Goal: Transaction & Acquisition: Purchase product/service

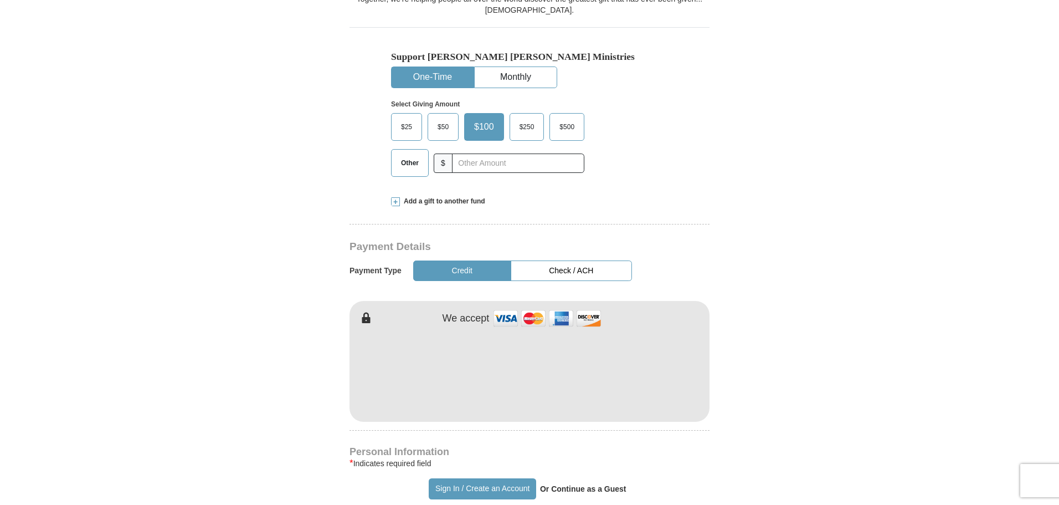
scroll to position [358, 0]
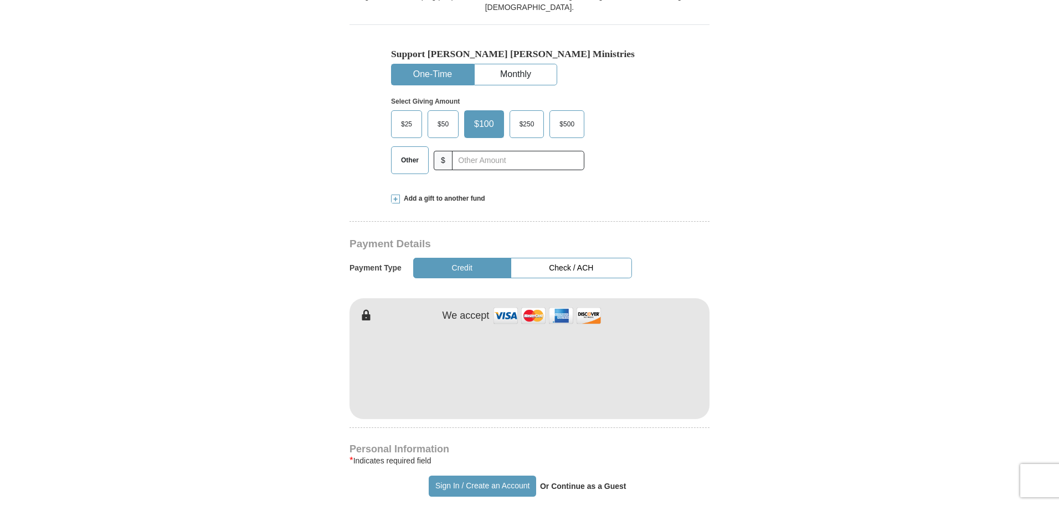
click at [742, 396] on form "Already have an account? Sign in for faster giving. Don't have an account? Crea…" at bounding box center [529, 380] width 631 height 1388
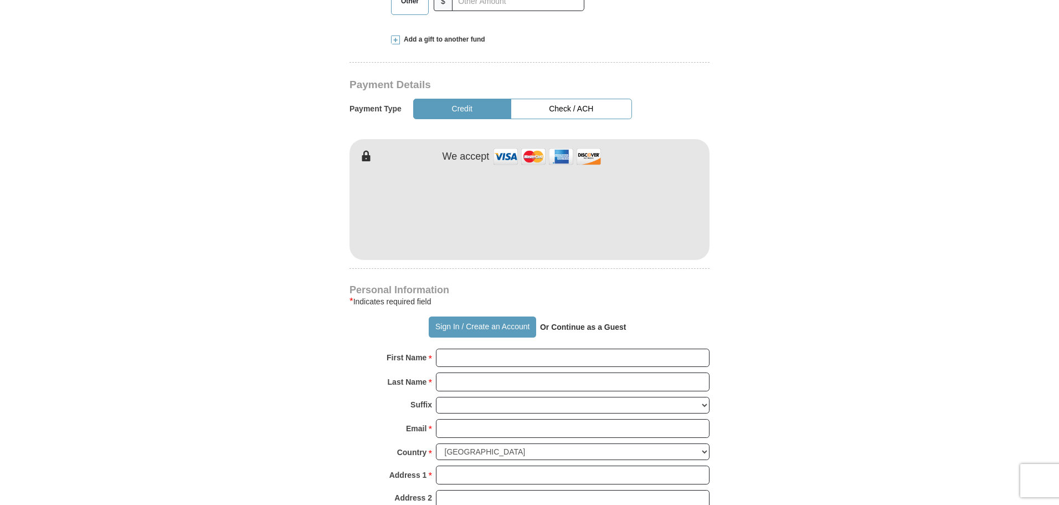
scroll to position [518, 0]
click at [571, 348] on input "First Name *" at bounding box center [573, 357] width 274 height 19
type input "[PERSON_NAME]"
click at [523, 418] on input "Email *" at bounding box center [573, 427] width 274 height 19
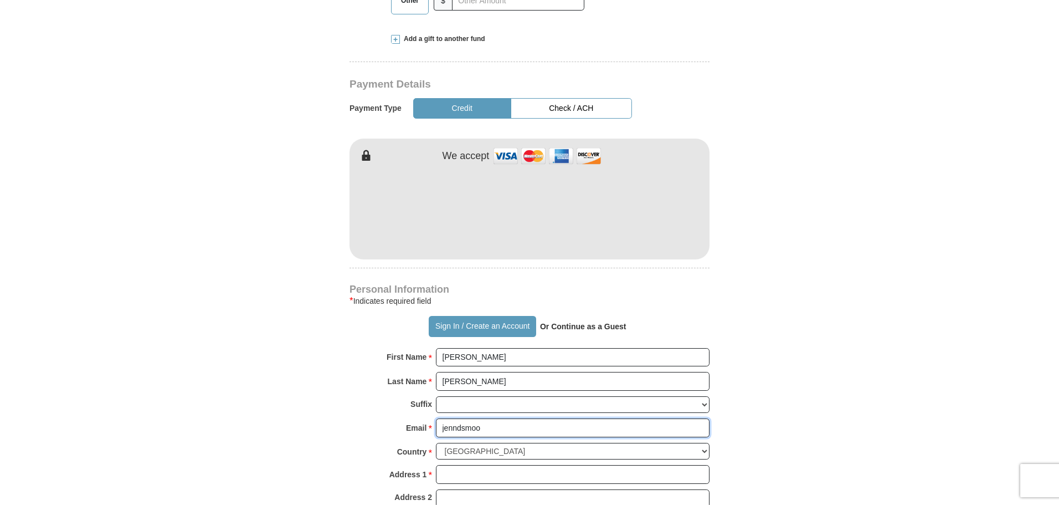
type input "[EMAIL_ADDRESS][DOMAIN_NAME]"
click at [530, 465] on input "Address 1 *" at bounding box center [573, 474] width 274 height 19
type input "[STREET_ADDRESS]"
type input "[GEOGRAPHIC_DATA]"
select select "AL"
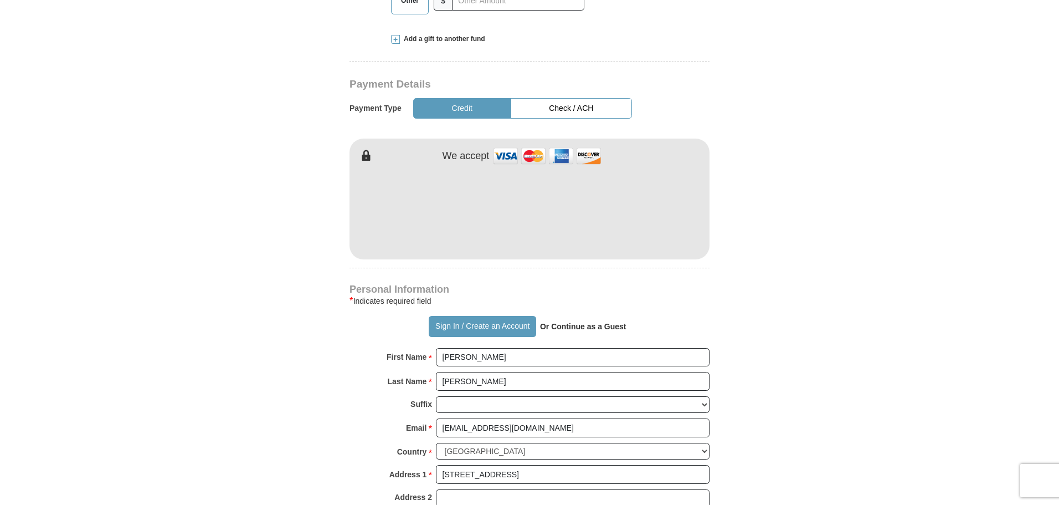
type input "36580"
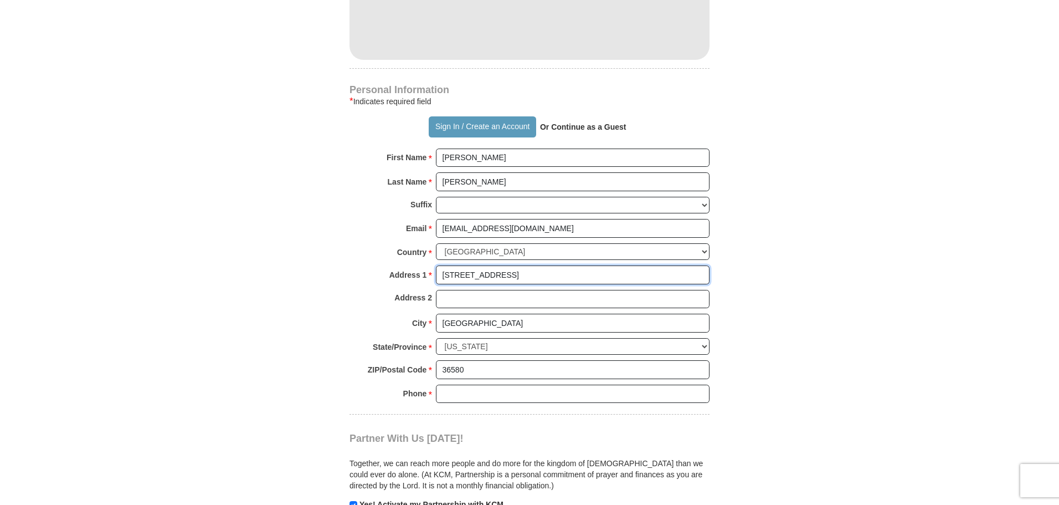
scroll to position [718, 0]
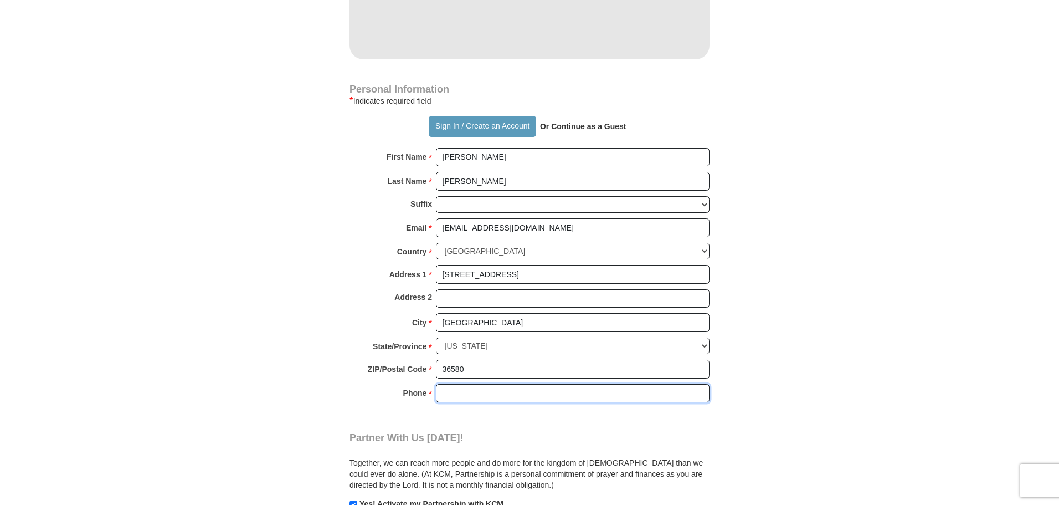
click at [521, 384] on input "Phone * *" at bounding box center [573, 393] width 274 height 19
type input "2512790853"
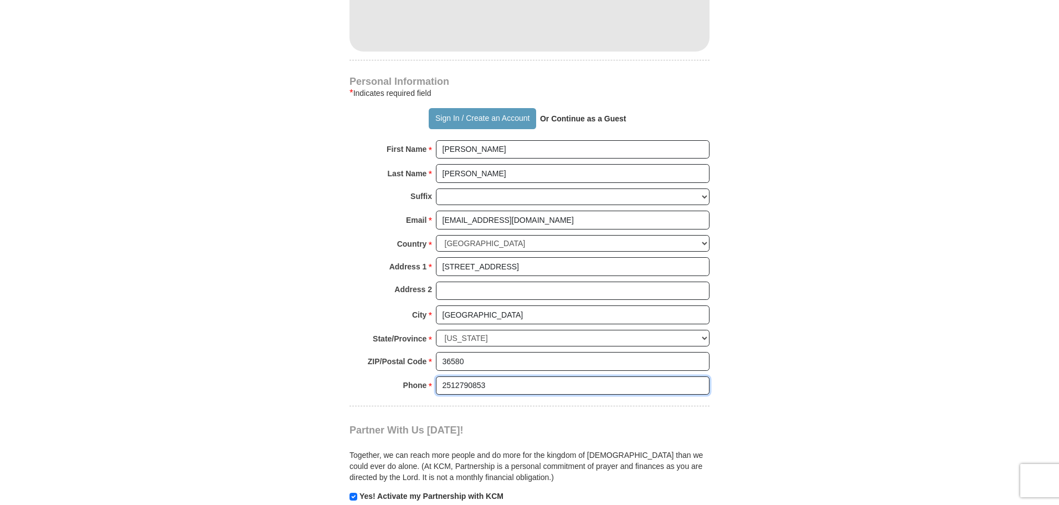
scroll to position [706, 0]
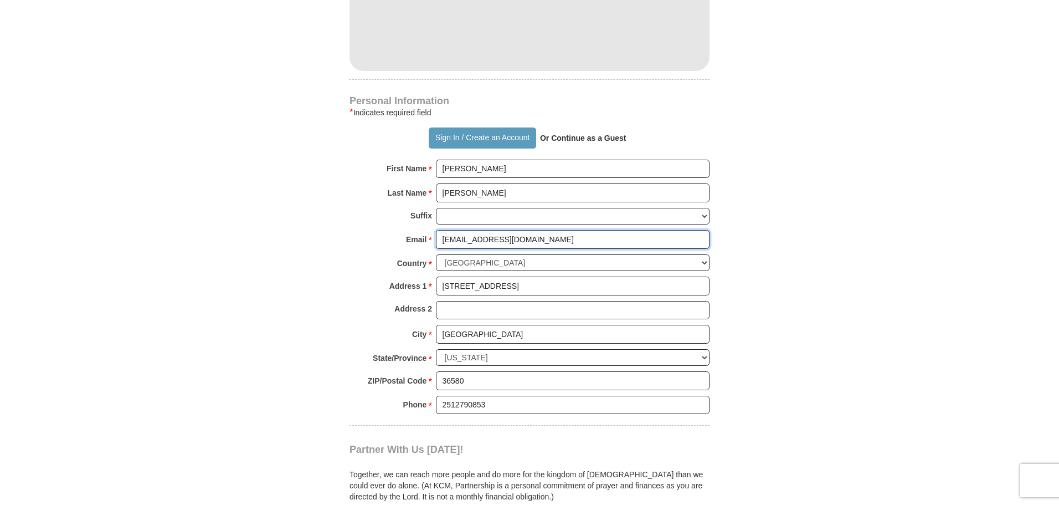
click at [533, 230] on input "[EMAIL_ADDRESS][DOMAIN_NAME]" at bounding box center [573, 239] width 274 height 19
type input "j"
type input "[EMAIL_ADDRESS][DOMAIN_NAME]"
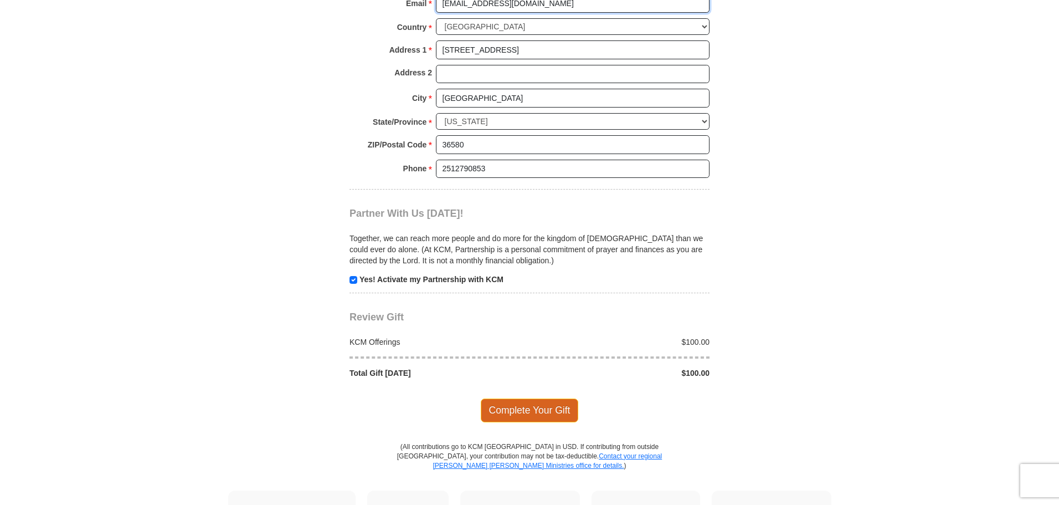
scroll to position [943, 0]
click at [545, 397] on span "Complete Your Gift" at bounding box center [530, 408] width 98 height 23
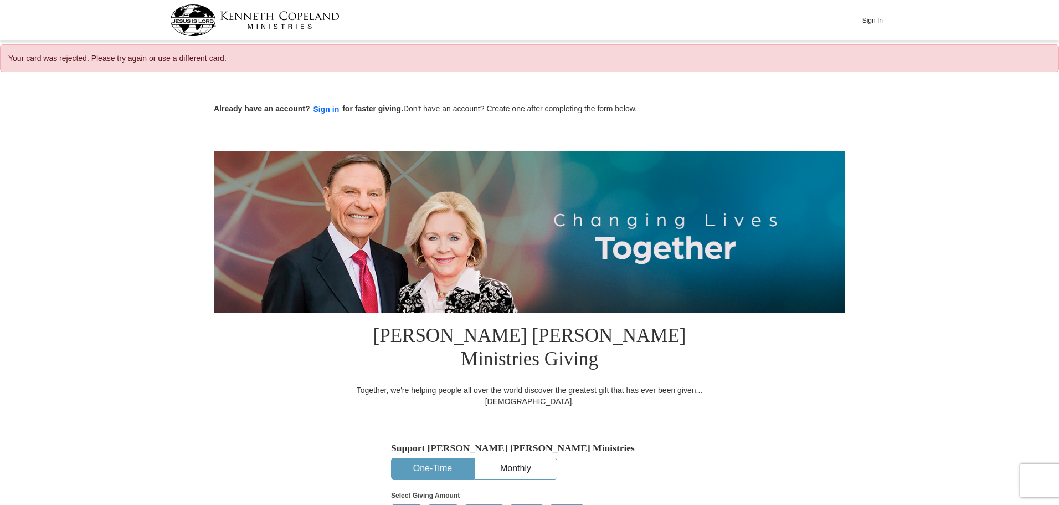
select select "AL"
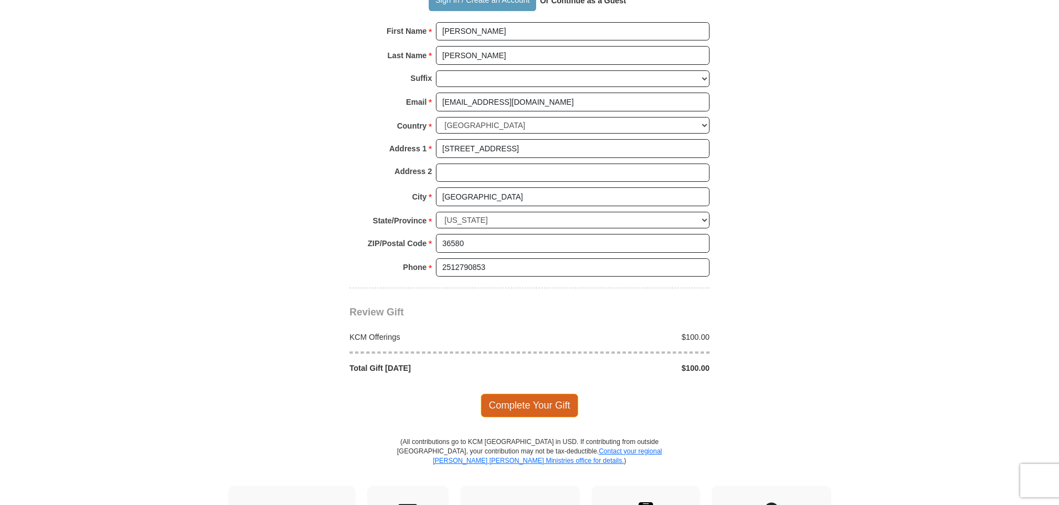
scroll to position [880, 0]
click at [494, 393] on span "Complete Your Gift" at bounding box center [530, 404] width 98 height 23
